Goal: Task Accomplishment & Management: Manage account settings

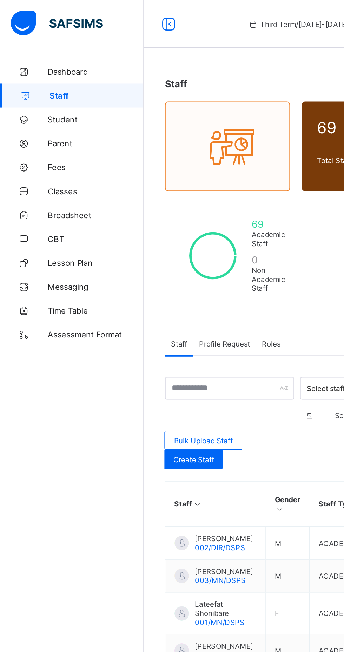
click at [46, 127] on span "Broadsheet" at bounding box center [56, 127] width 56 height 6
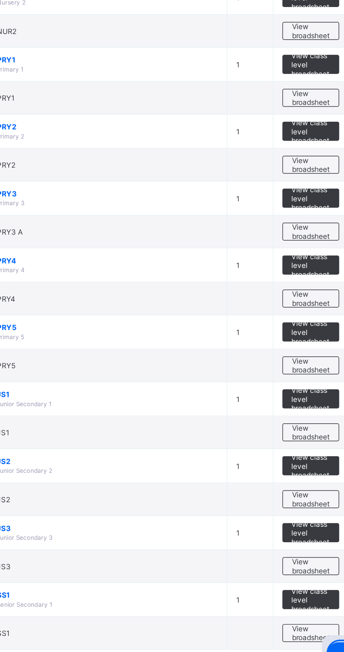
click at [309, 428] on span "View broadsheet" at bounding box center [309, 430] width 22 height 11
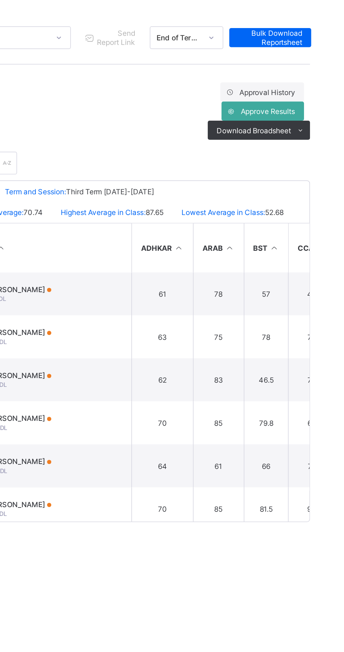
click at [318, 147] on span "Approve Results" at bounding box center [312, 146] width 32 height 5
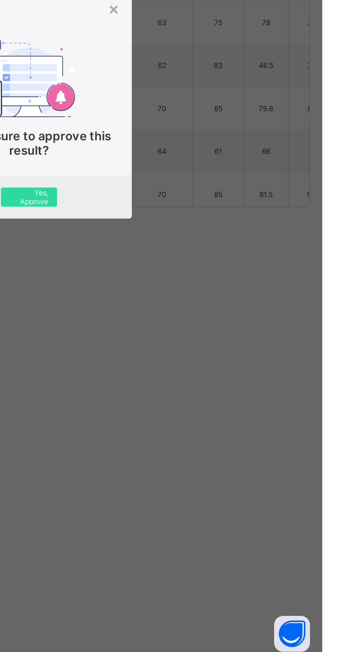
click at [220, 359] on span "Are you sure to approve this result?" at bounding box center [172, 350] width 96 height 17
click at [188, 387] on div "Yes, Approve" at bounding box center [171, 381] width 33 height 11
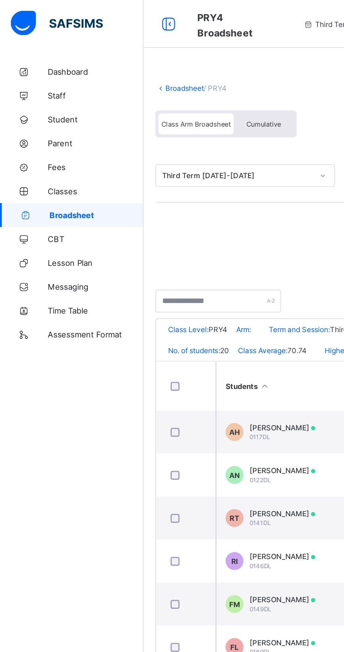
click at [98, 52] on link "Broadsheet" at bounding box center [108, 51] width 22 height 5
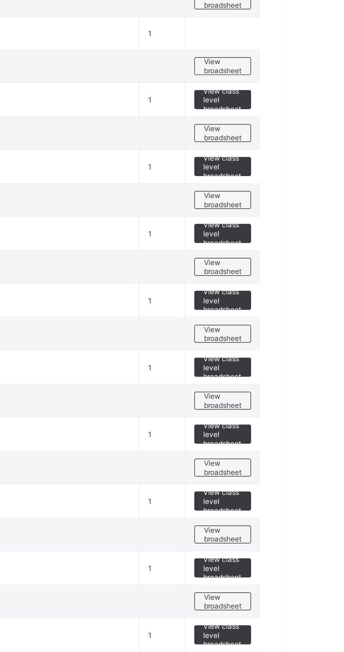
click at [320, 468] on span "View broadsheet" at bounding box center [309, 469] width 22 height 11
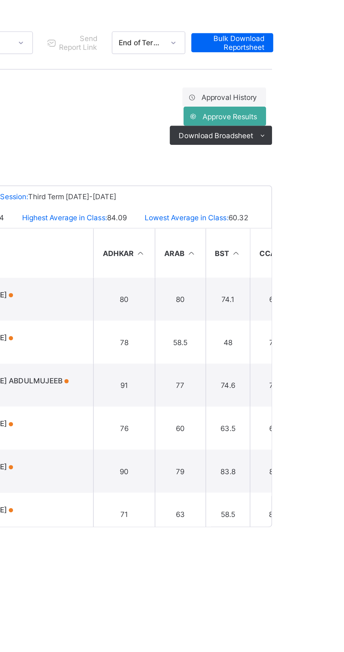
click at [320, 147] on span "Approve Results" at bounding box center [312, 146] width 32 height 5
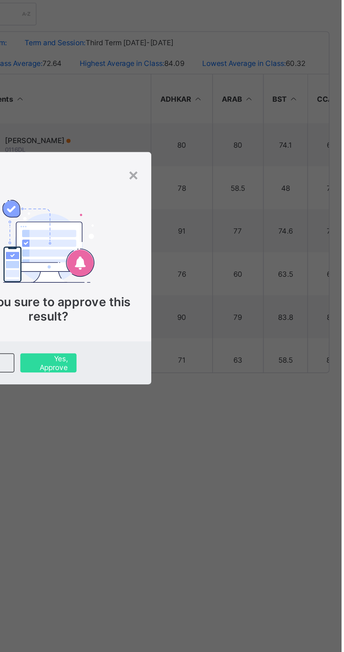
click at [183, 387] on span "Yes, Approve" at bounding box center [172, 381] width 22 height 11
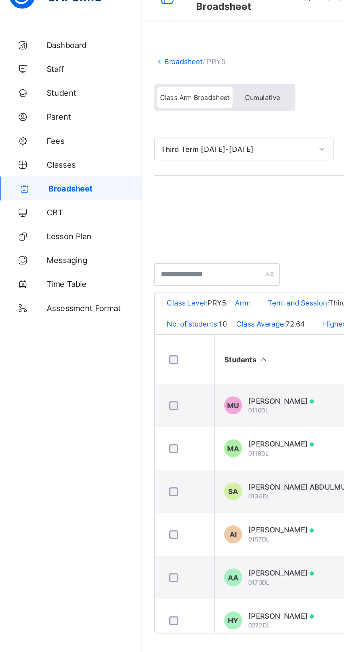
click at [158, 73] on span "Cumulative" at bounding box center [155, 73] width 20 height 5
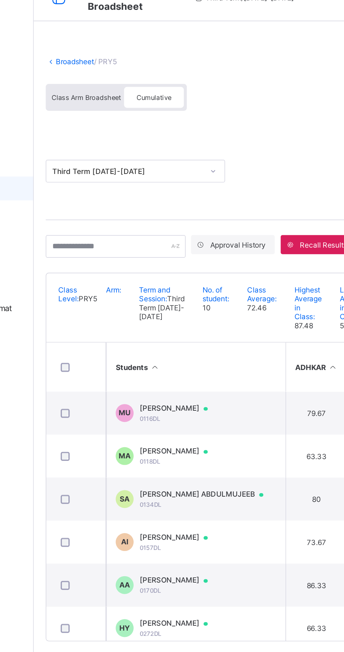
click at [159, 73] on span "Cumulative" at bounding box center [155, 73] width 20 height 5
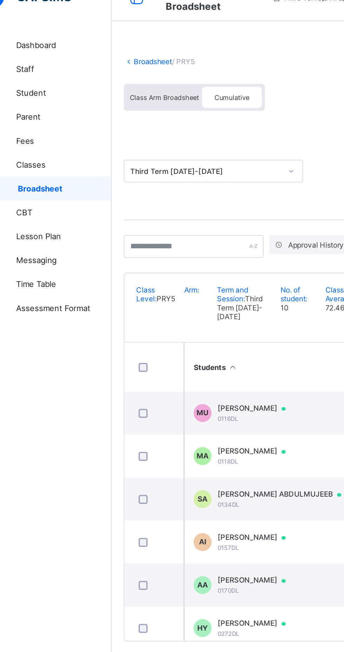
click at [99, 53] on link "Broadsheet" at bounding box center [108, 51] width 22 height 5
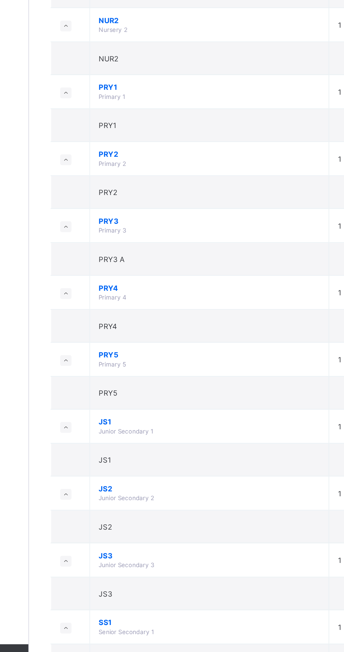
click at [157, 488] on td "JS1 Junior Secondary 1" at bounding box center [190, 489] width 141 height 20
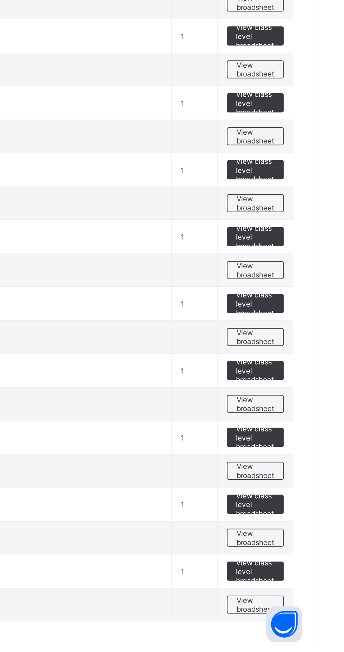
click at [317, 505] on span "View broadsheet" at bounding box center [309, 509] width 22 height 11
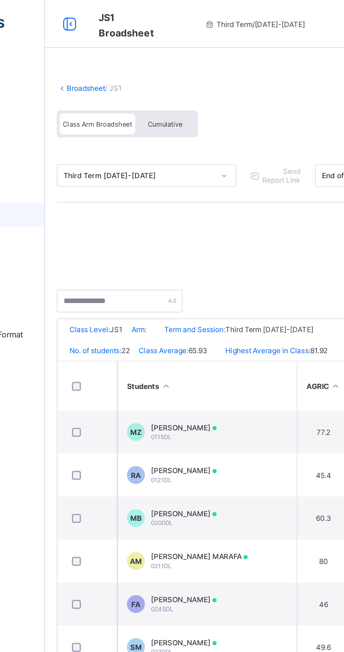
click at [142, 74] on div "Cumulative" at bounding box center [154, 73] width 35 height 12
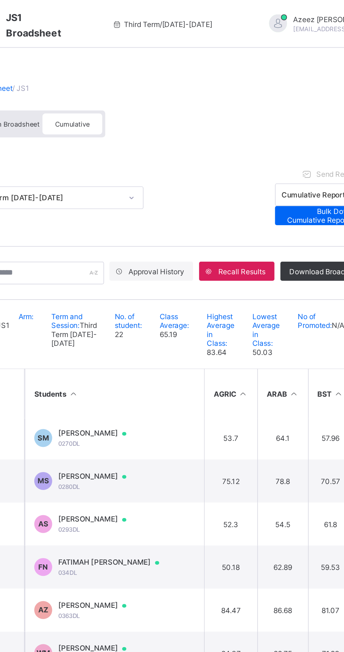
scroll to position [127, 0]
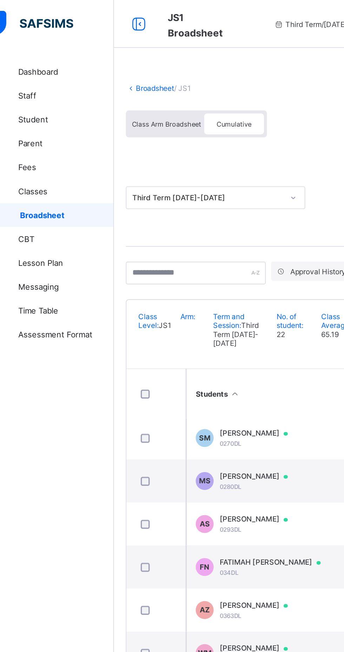
click at [100, 14] on icon at bounding box center [99, 14] width 12 height 10
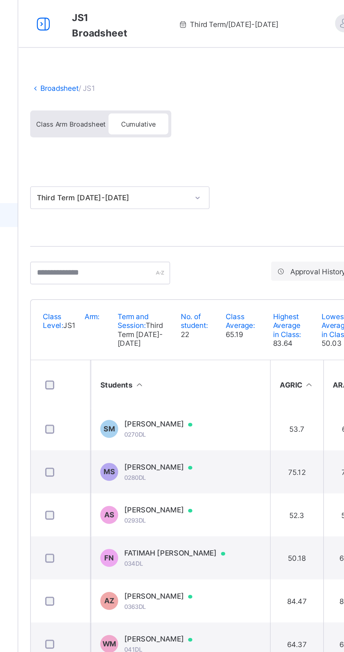
click at [45, 11] on icon at bounding box center [43, 14] width 12 height 10
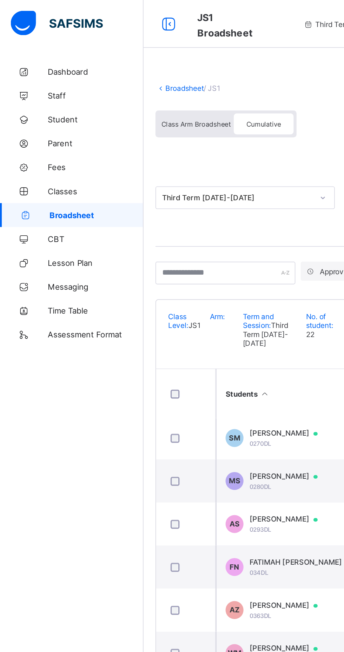
click at [119, 72] on span "Class Arm Broadsheet" at bounding box center [115, 73] width 41 height 5
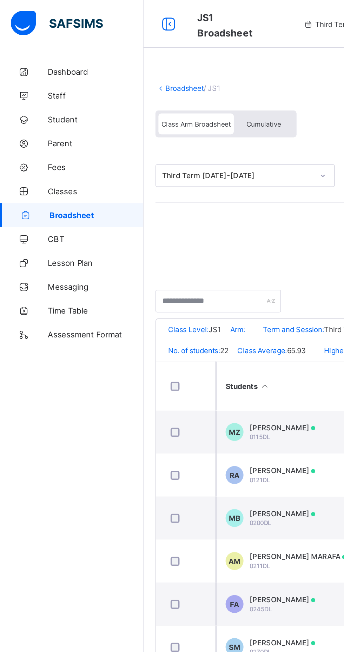
click at [99, 52] on link "Broadsheet" at bounding box center [108, 51] width 22 height 5
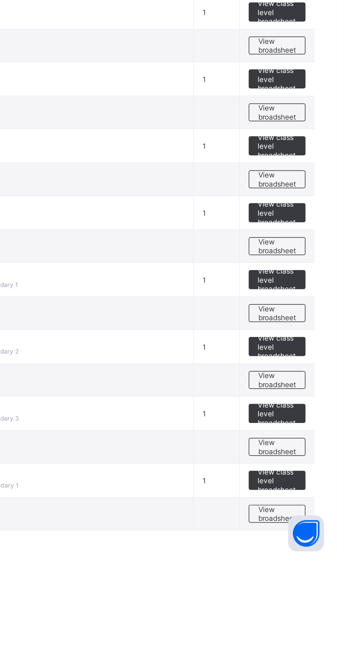
click at [314, 549] on span "View broadsheet" at bounding box center [309, 548] width 22 height 11
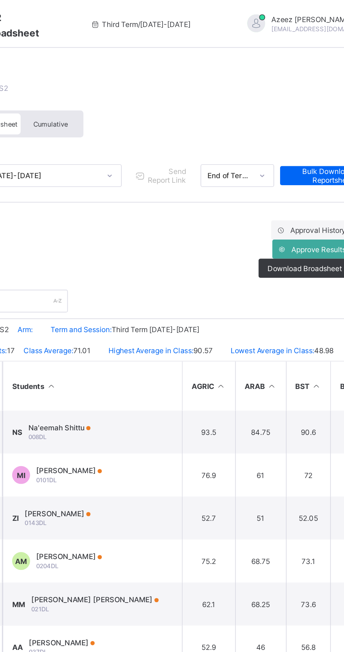
click at [313, 146] on span "Approve Results" at bounding box center [312, 146] width 32 height 5
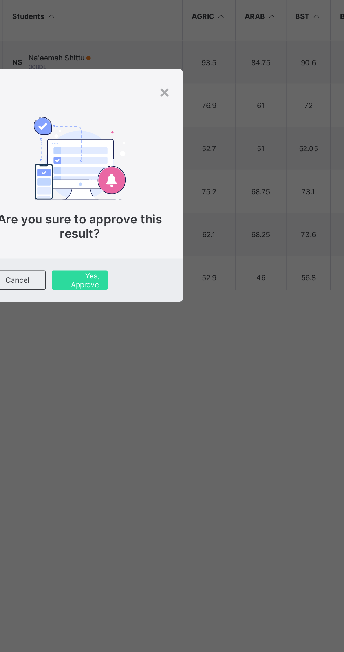
click at [183, 387] on span "Yes, Approve" at bounding box center [172, 381] width 22 height 11
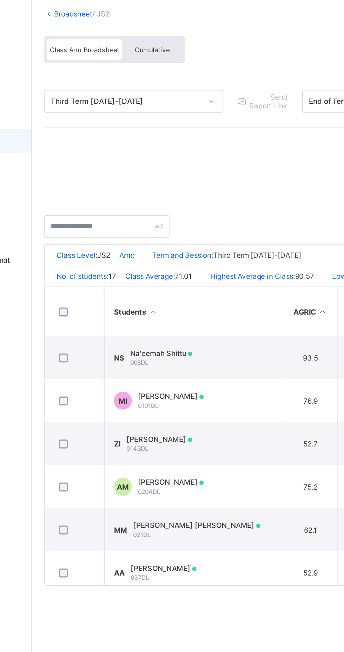
click at [153, 67] on div "Cumulative" at bounding box center [154, 73] width 35 height 12
